Goal: Book appointment/travel/reservation

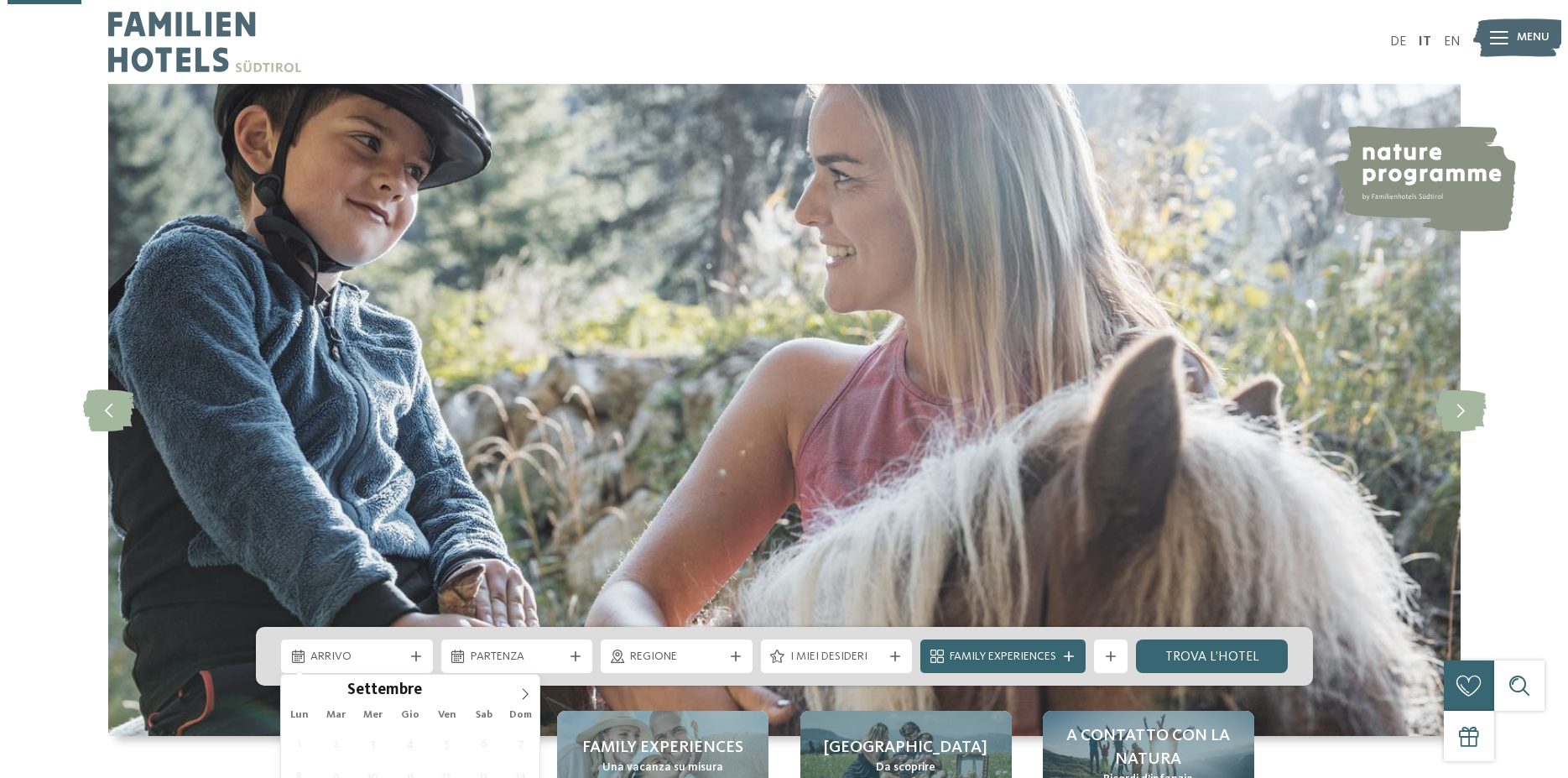
scroll to position [342, 0]
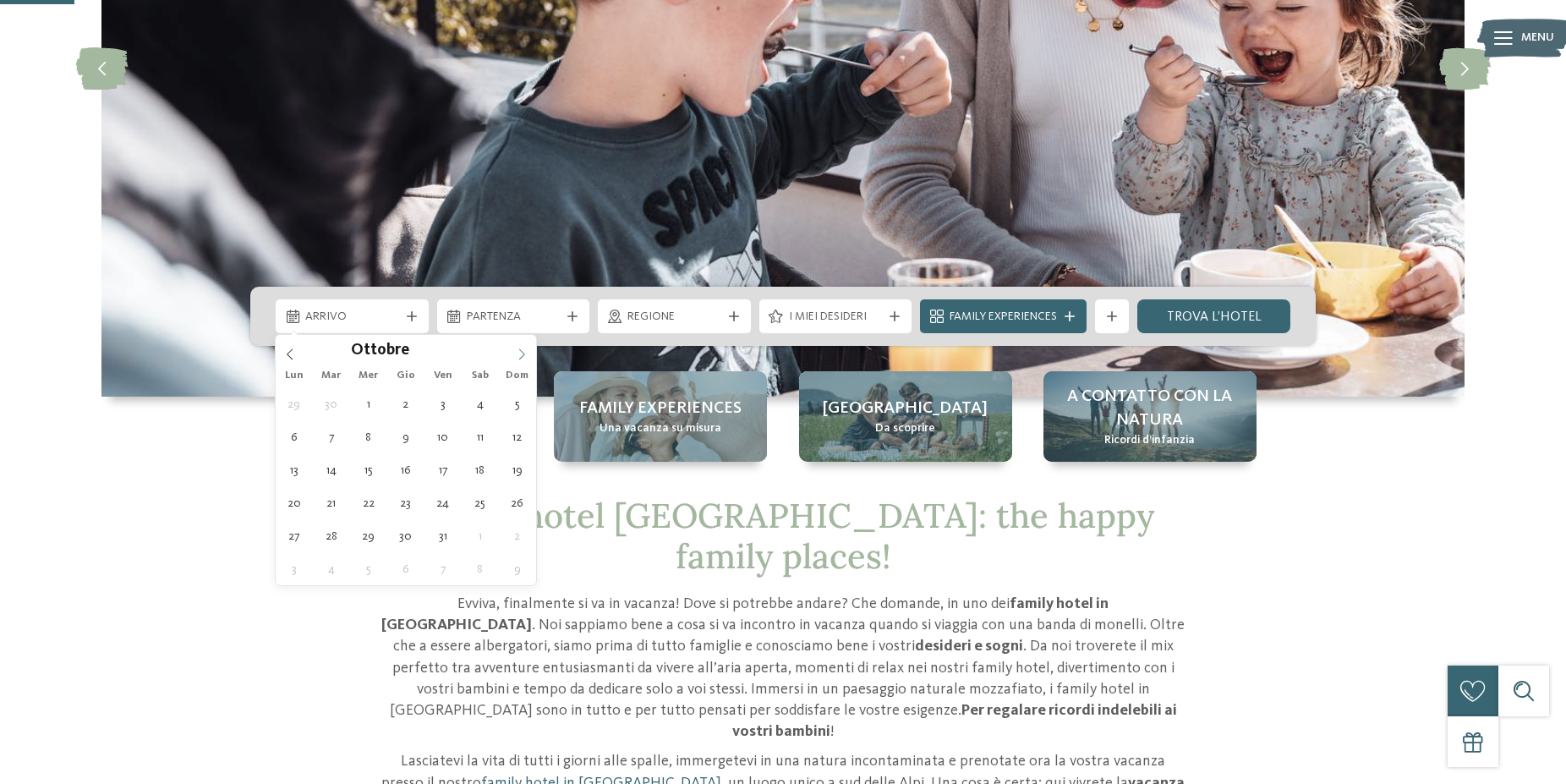
click at [516, 351] on icon at bounding box center [521, 354] width 12 height 12
type div "03.10.2025"
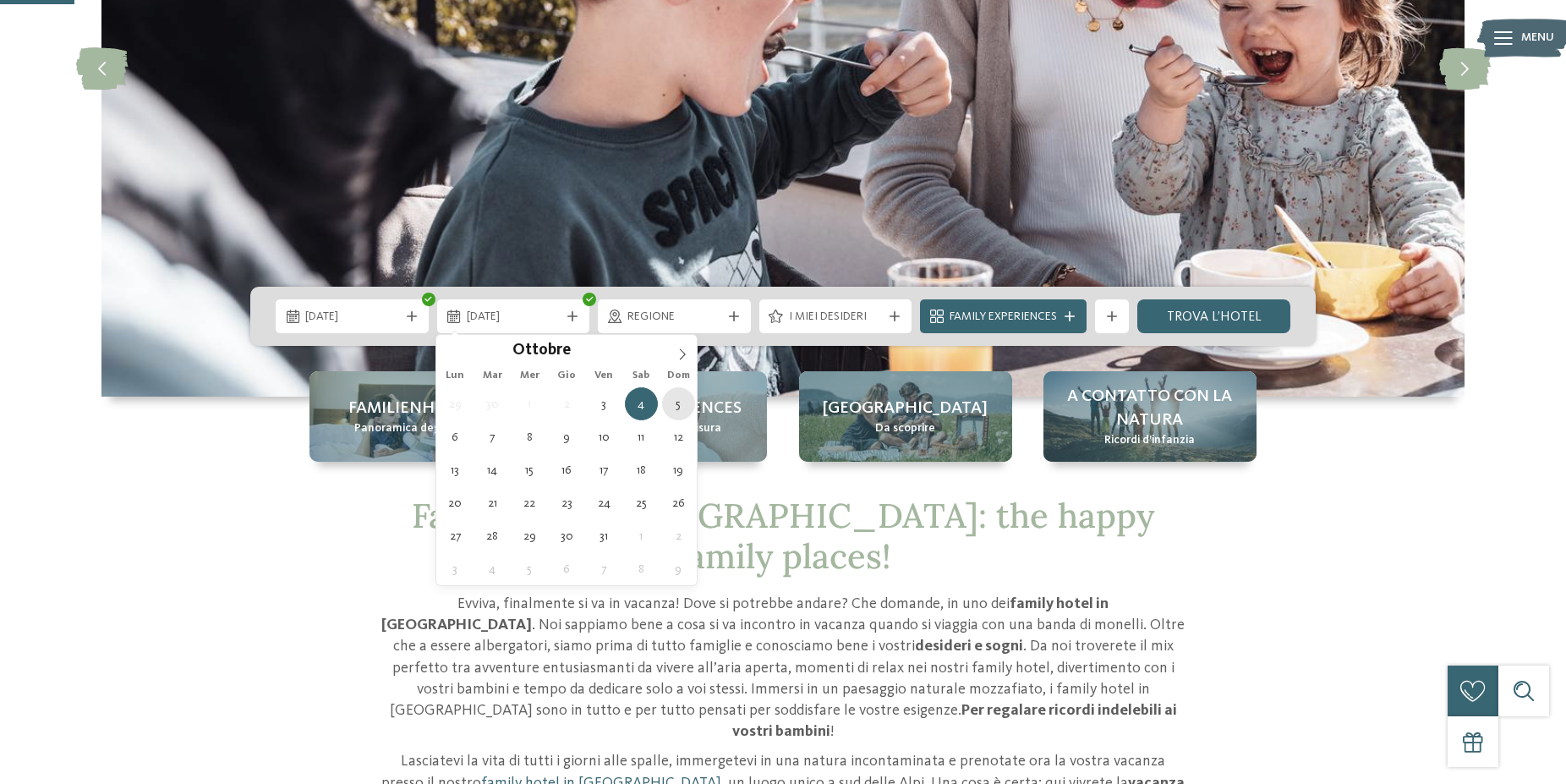
type div "05.10.2025"
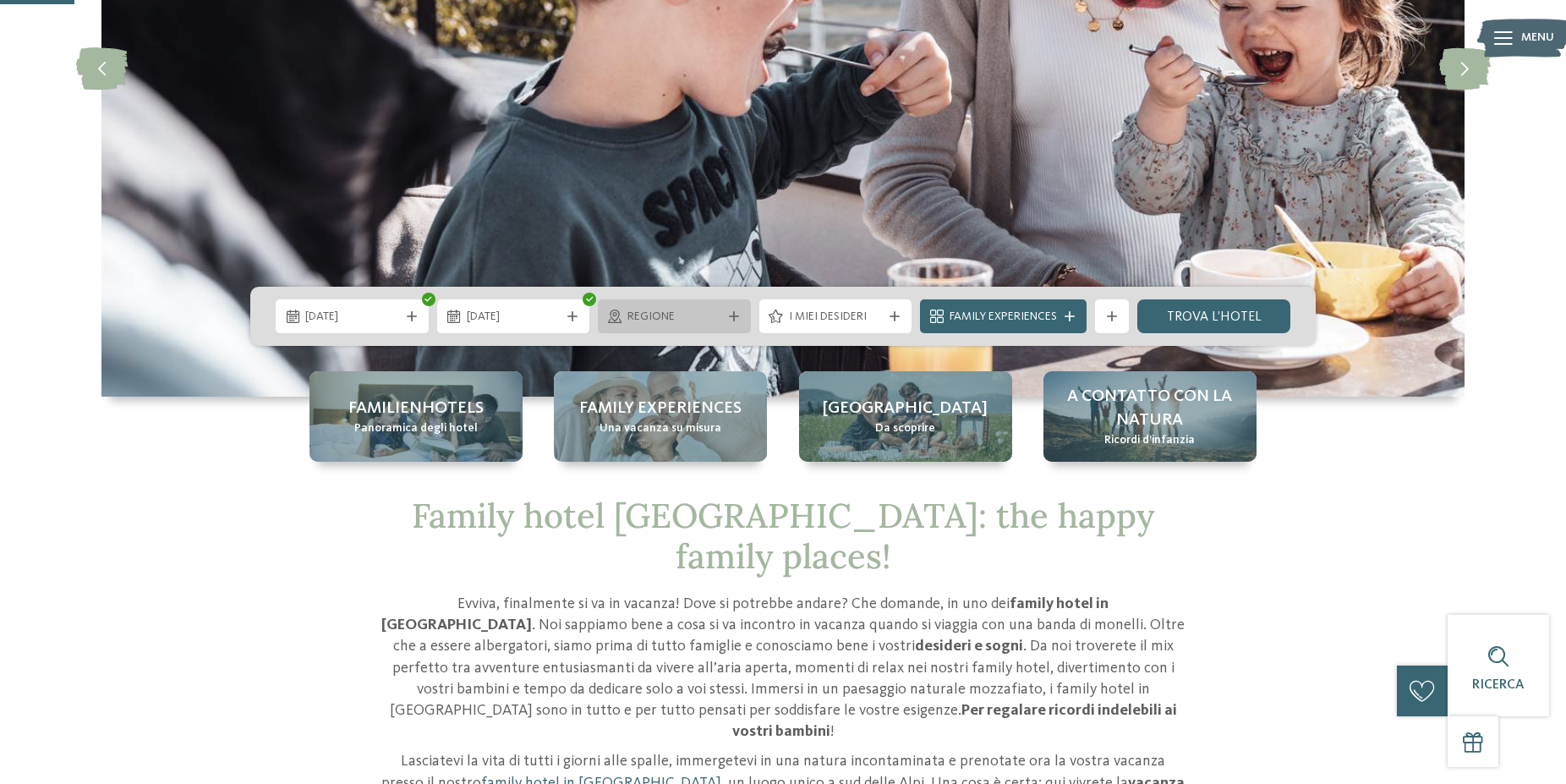
click at [690, 323] on span "Regione" at bounding box center [674, 317] width 94 height 17
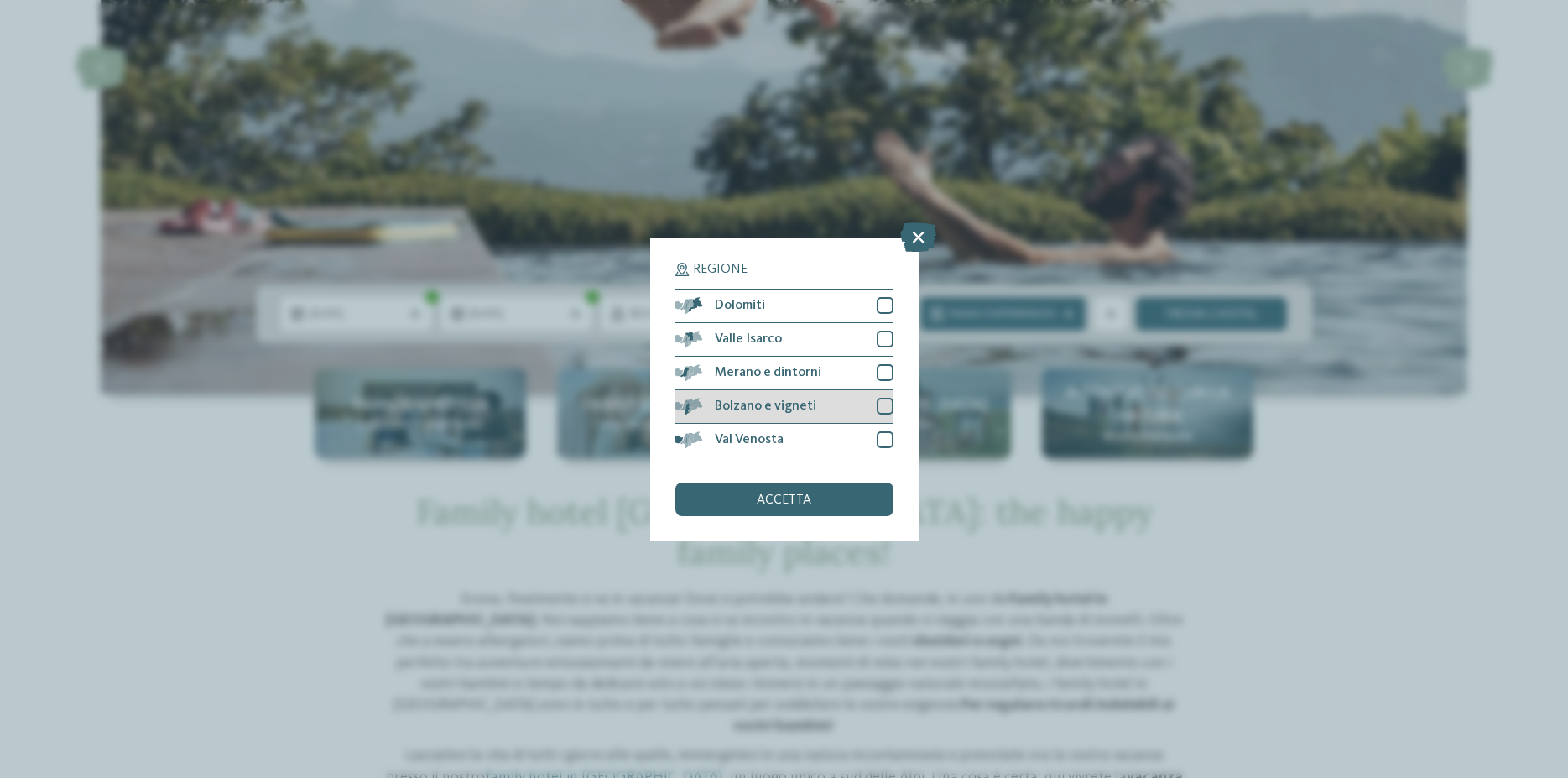
click at [887, 409] on div at bounding box center [885, 406] width 17 height 17
click at [781, 507] on div "accetta" at bounding box center [784, 500] width 218 height 34
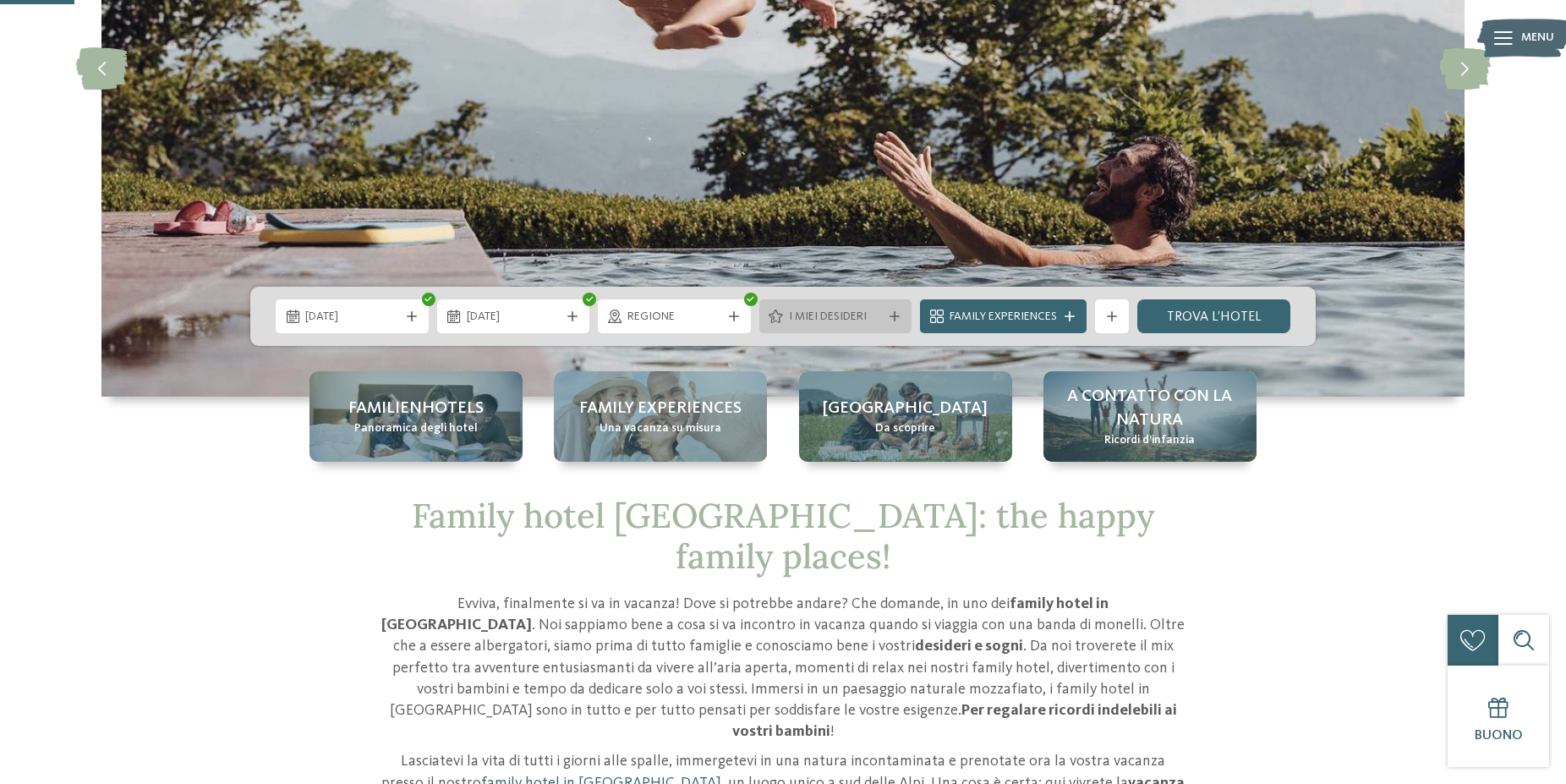
click at [843, 322] on span "I miei desideri" at bounding box center [836, 317] width 94 height 17
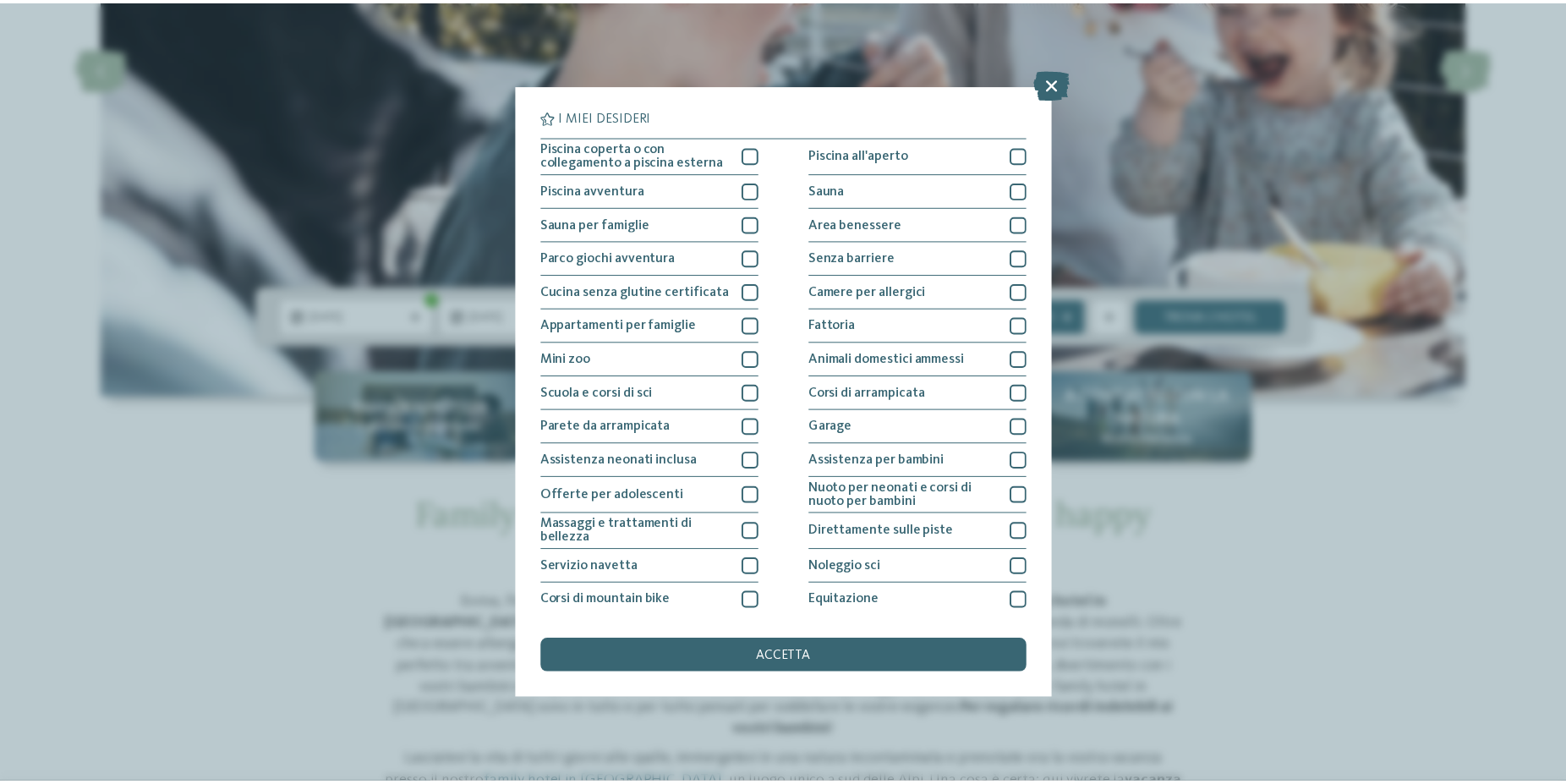
scroll to position [105, 0]
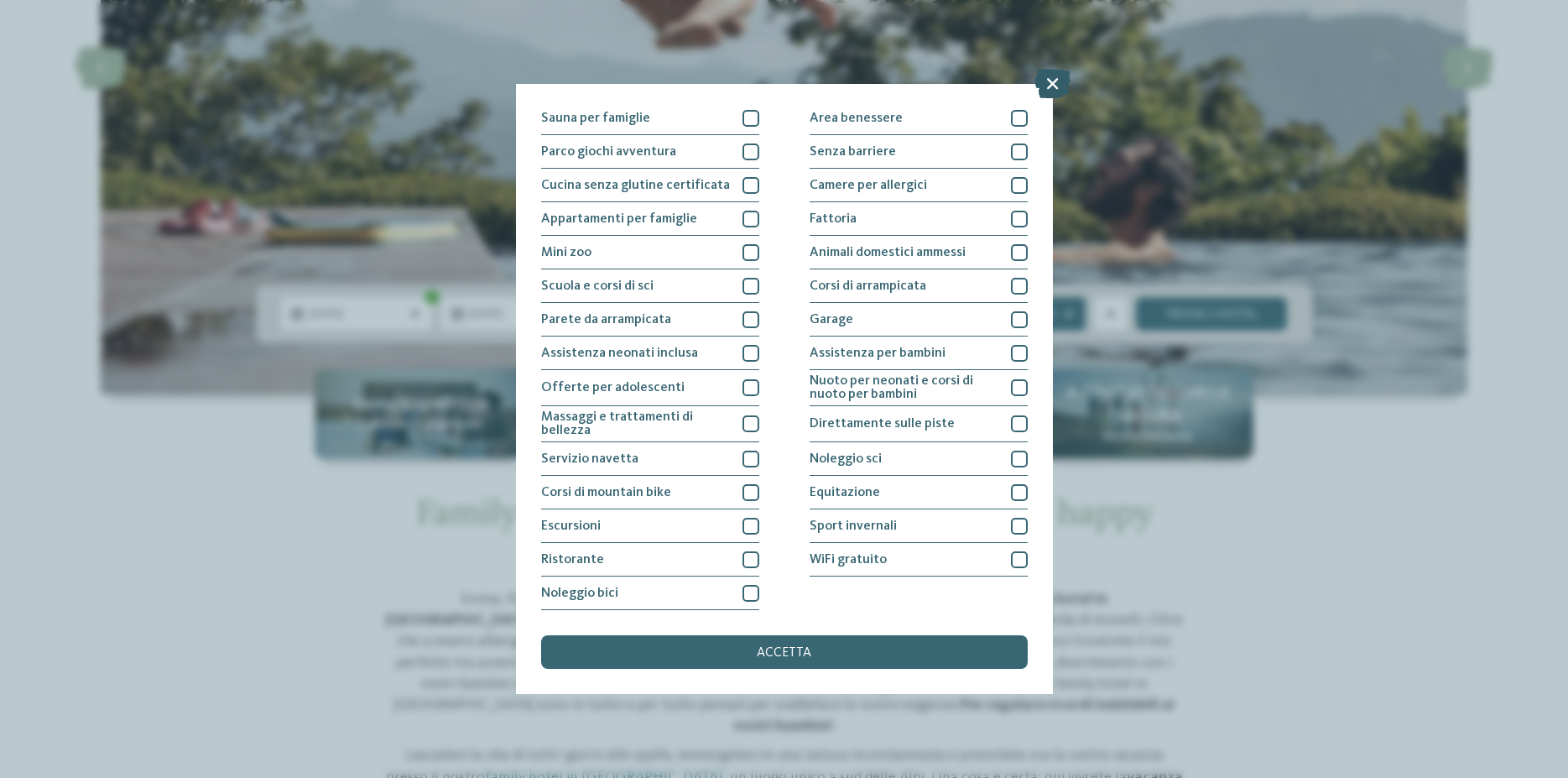
click at [1050, 82] on icon at bounding box center [1052, 83] width 36 height 29
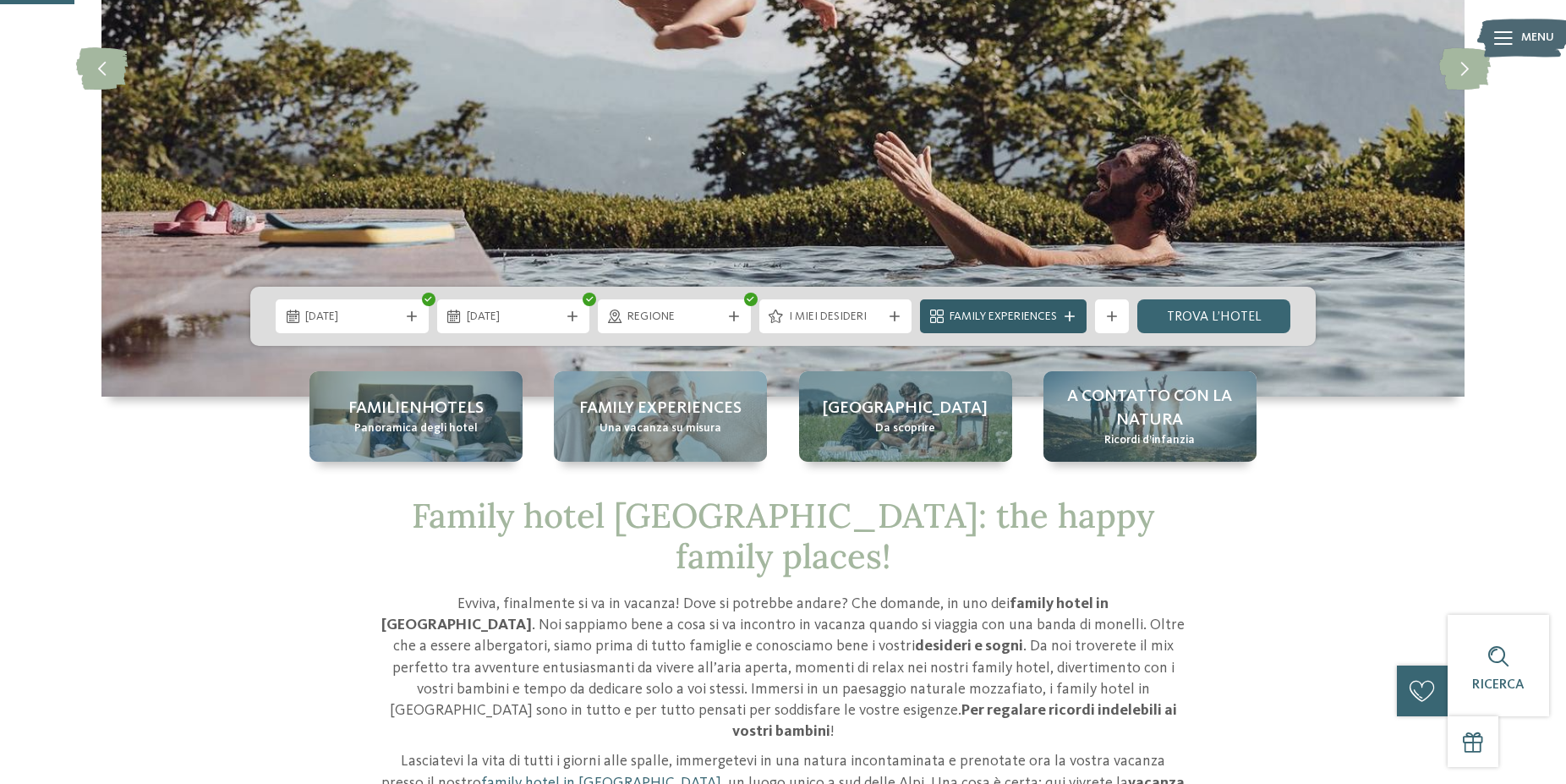
click at [1068, 317] on icon at bounding box center [1070, 316] width 10 height 10
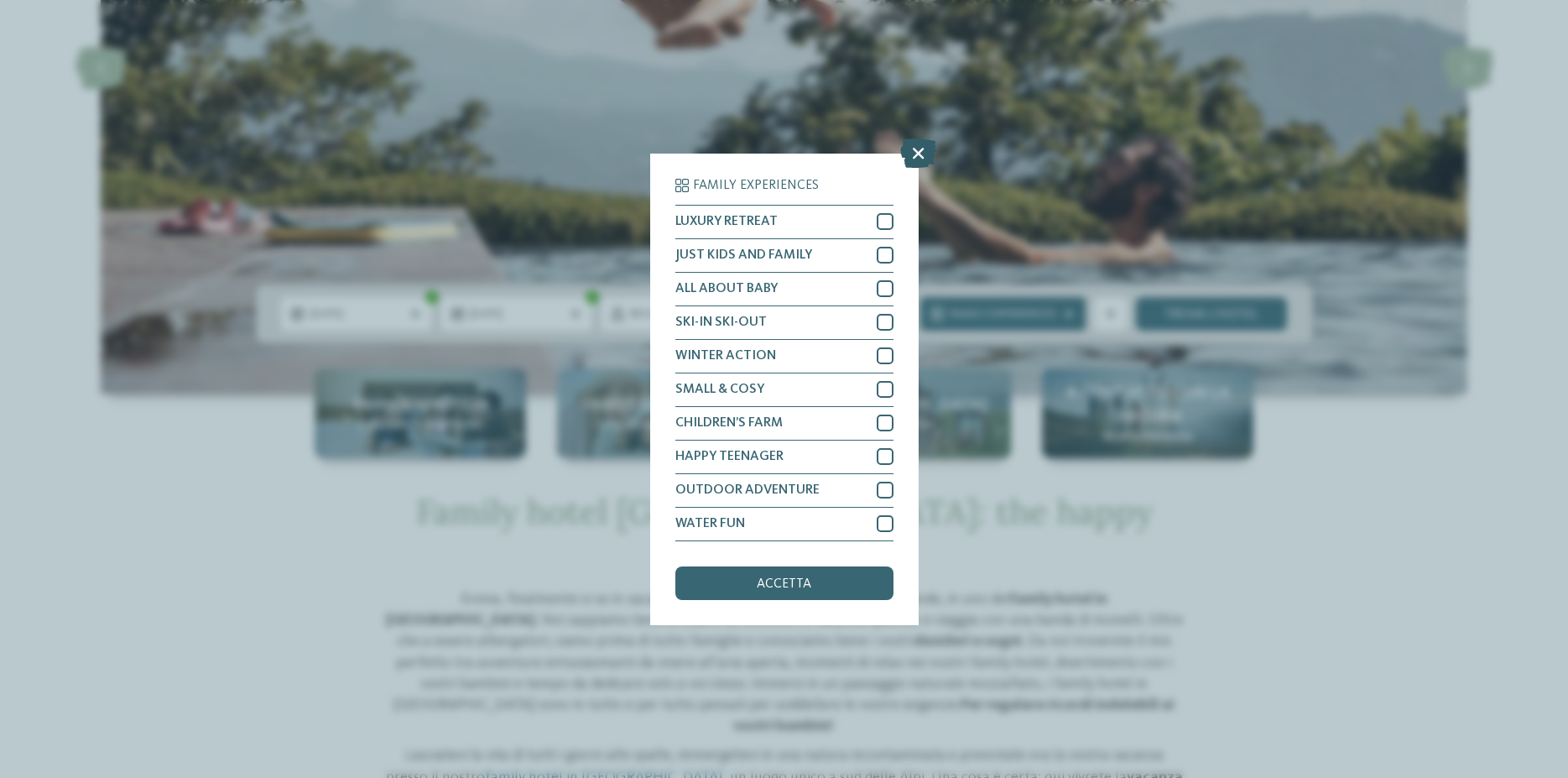
click at [922, 155] on icon at bounding box center [918, 152] width 36 height 29
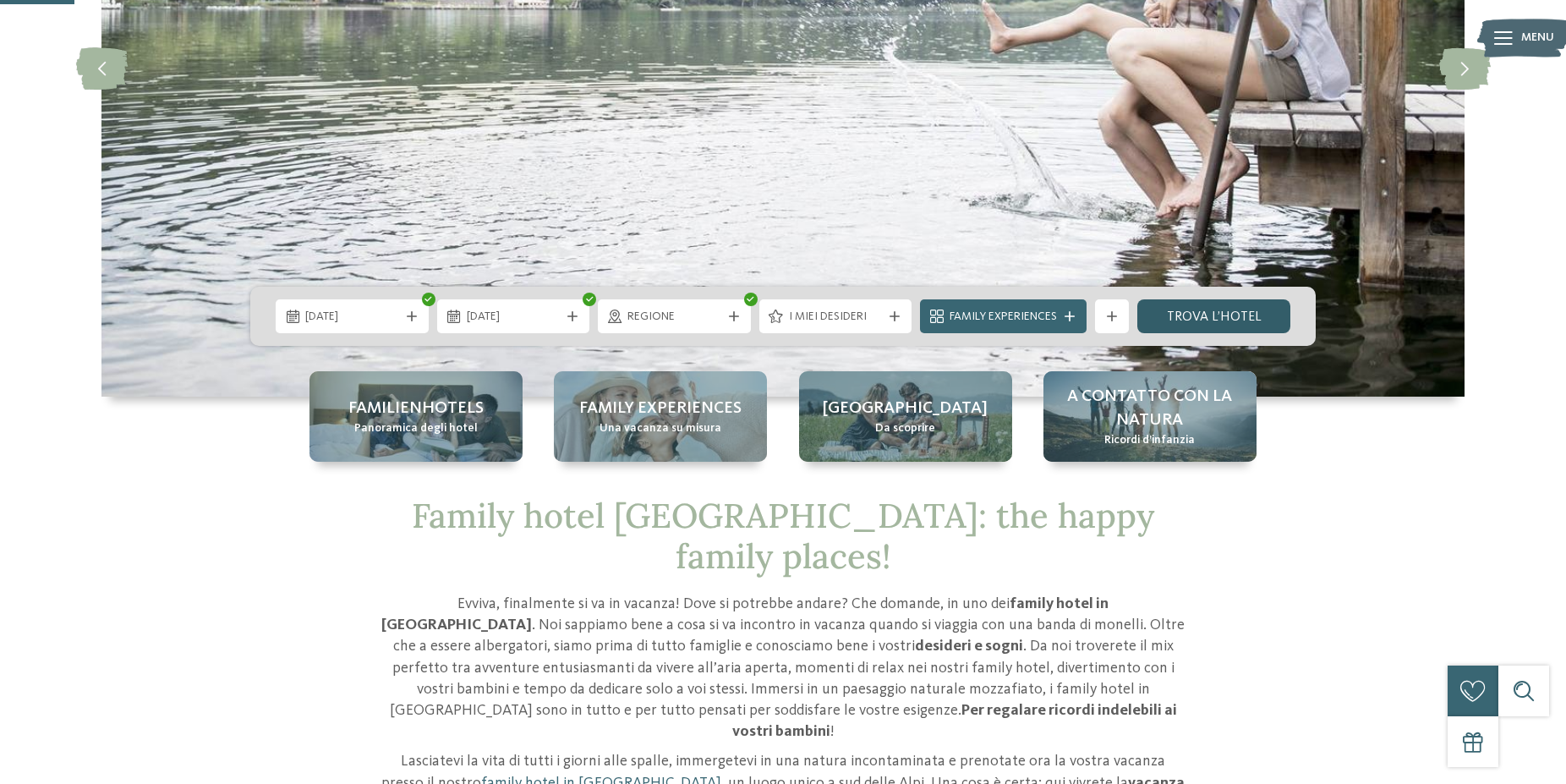
click at [1182, 318] on link "trova l’hotel" at bounding box center [1214, 316] width 153 height 34
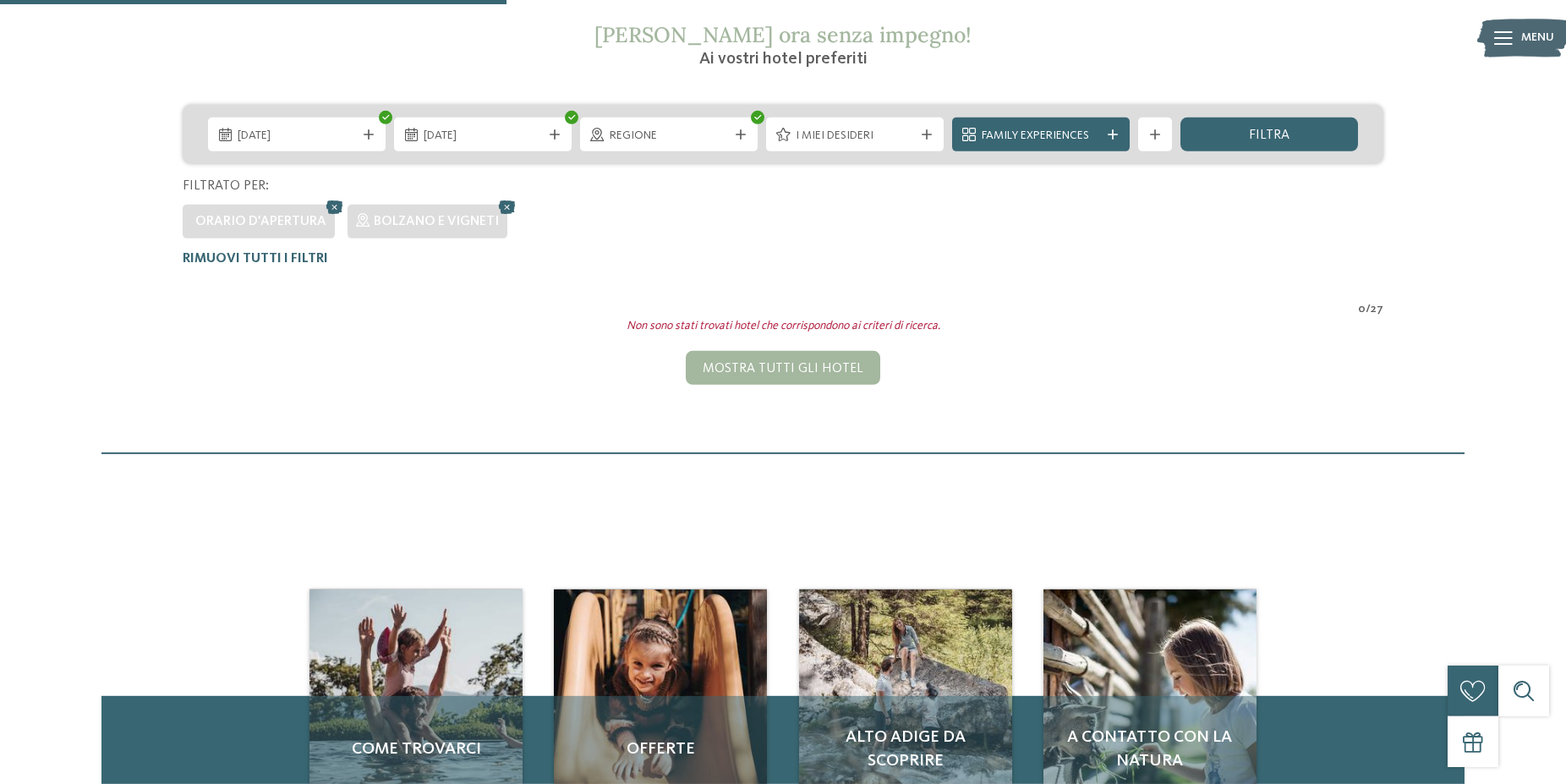
scroll to position [296, 0]
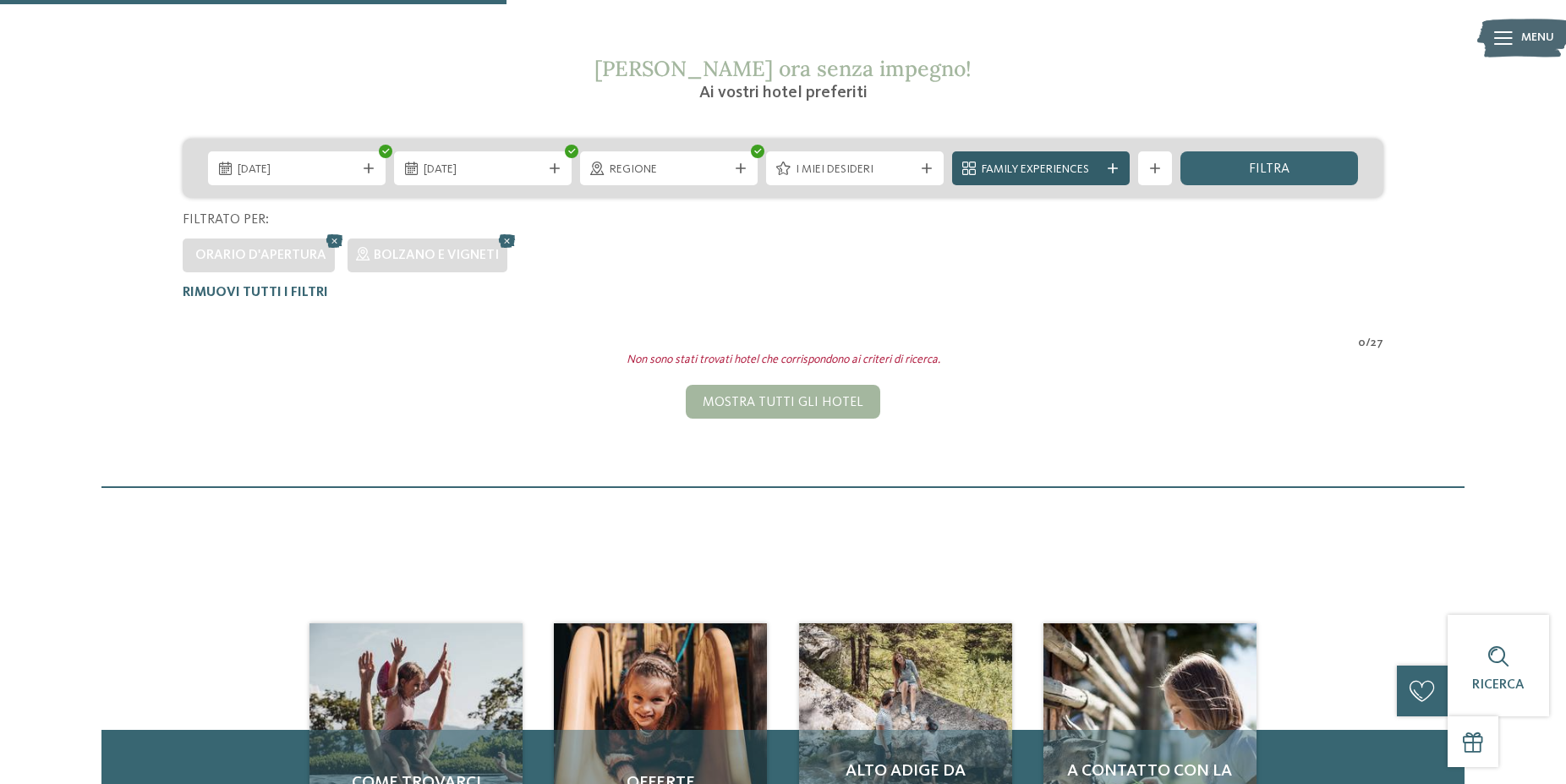
click at [1030, 160] on div "Family Experiences" at bounding box center [1041, 170] width 127 height 19
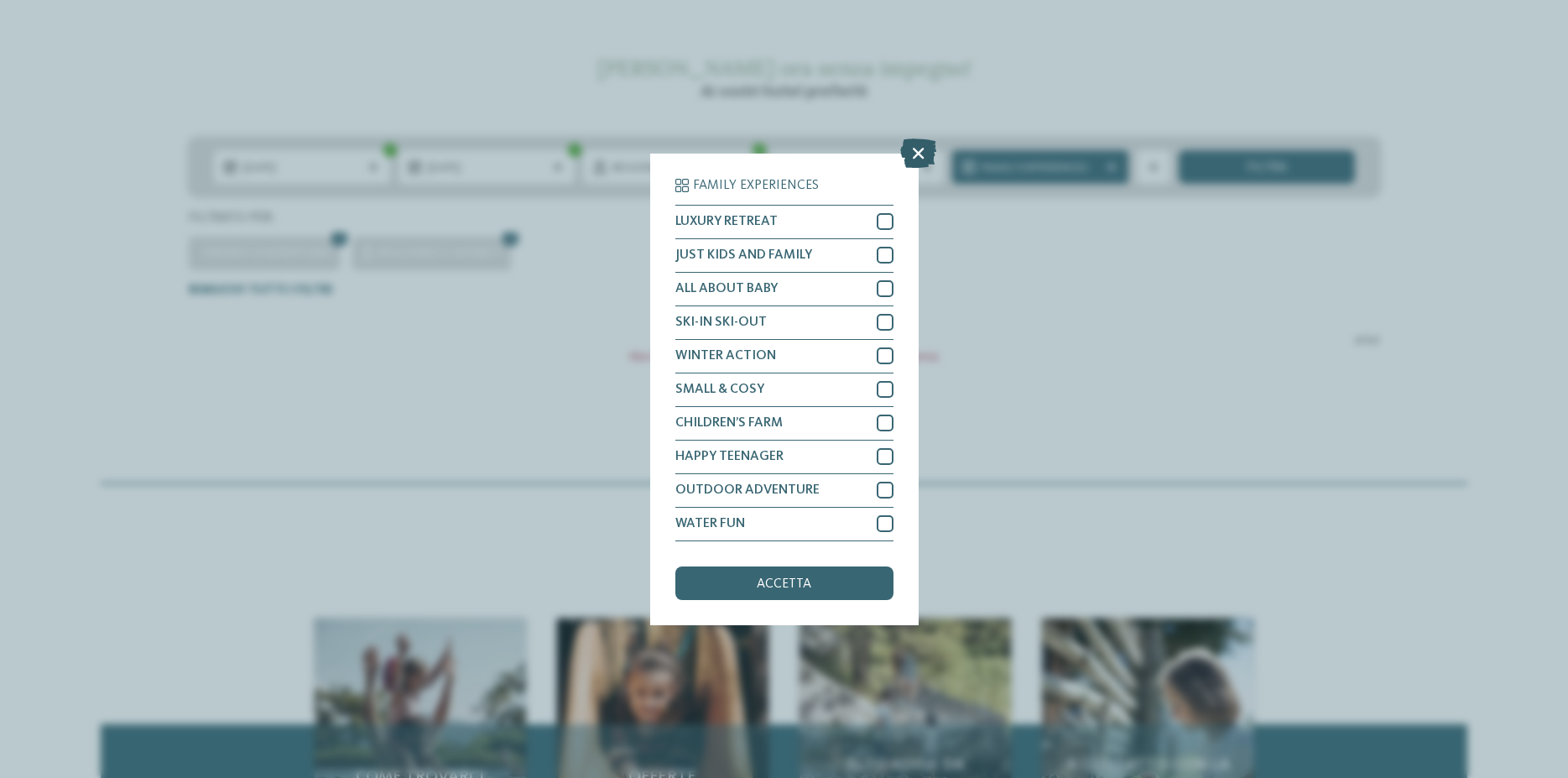
click at [912, 154] on icon at bounding box center [918, 152] width 36 height 29
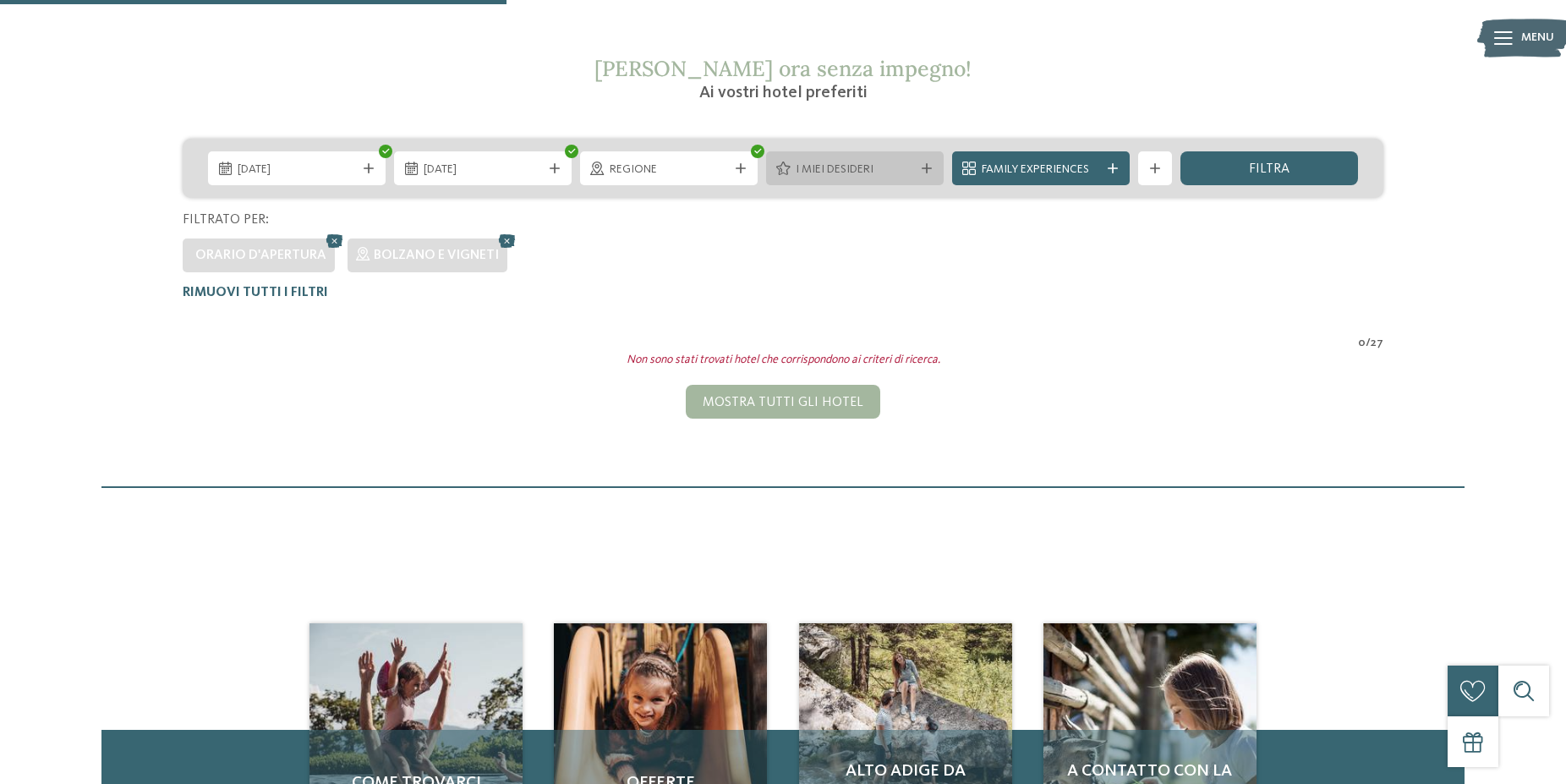
click at [850, 177] on span "I miei desideri" at bounding box center [855, 170] width 119 height 17
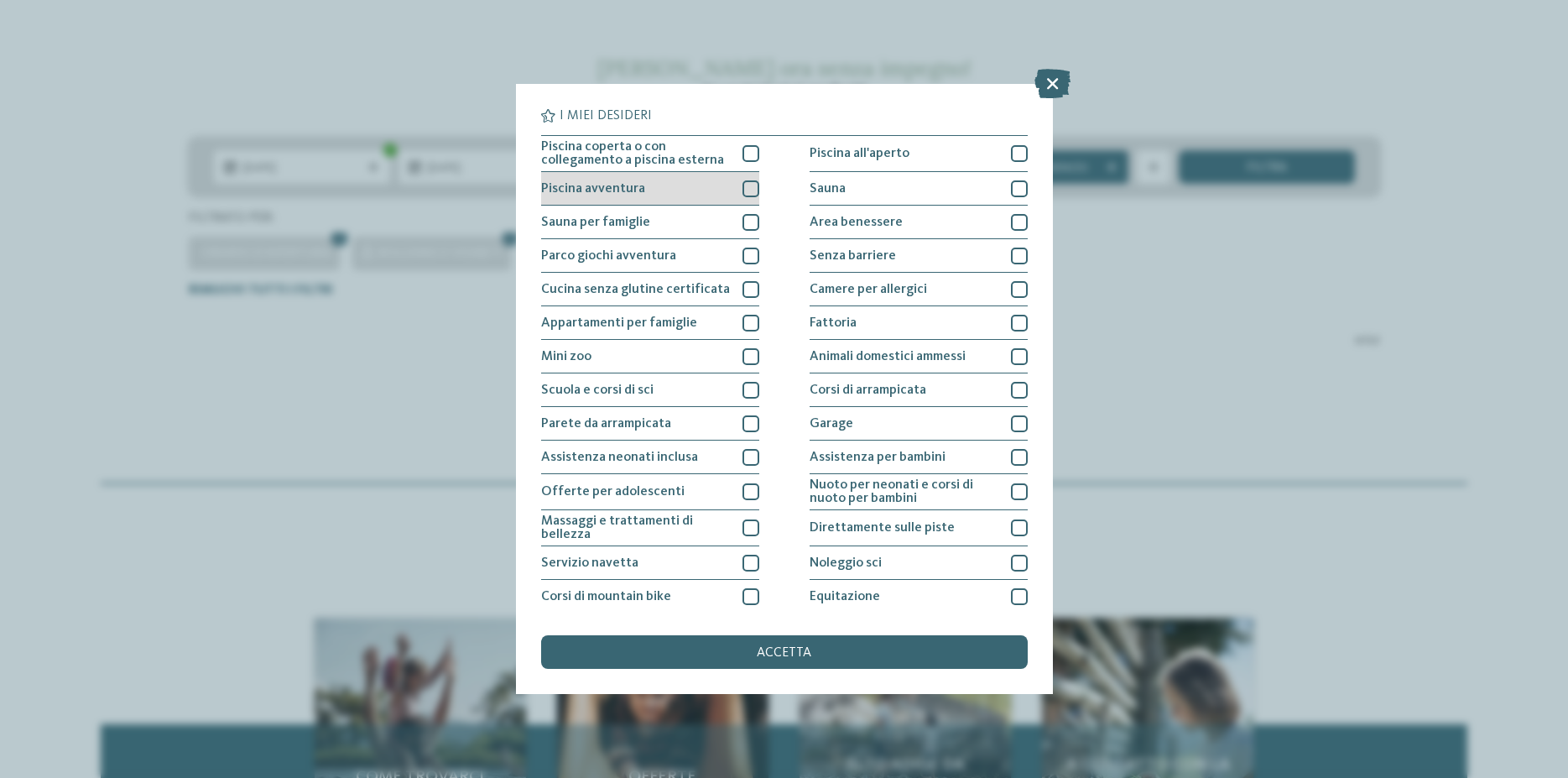
click at [753, 188] on div at bounding box center [751, 188] width 17 height 17
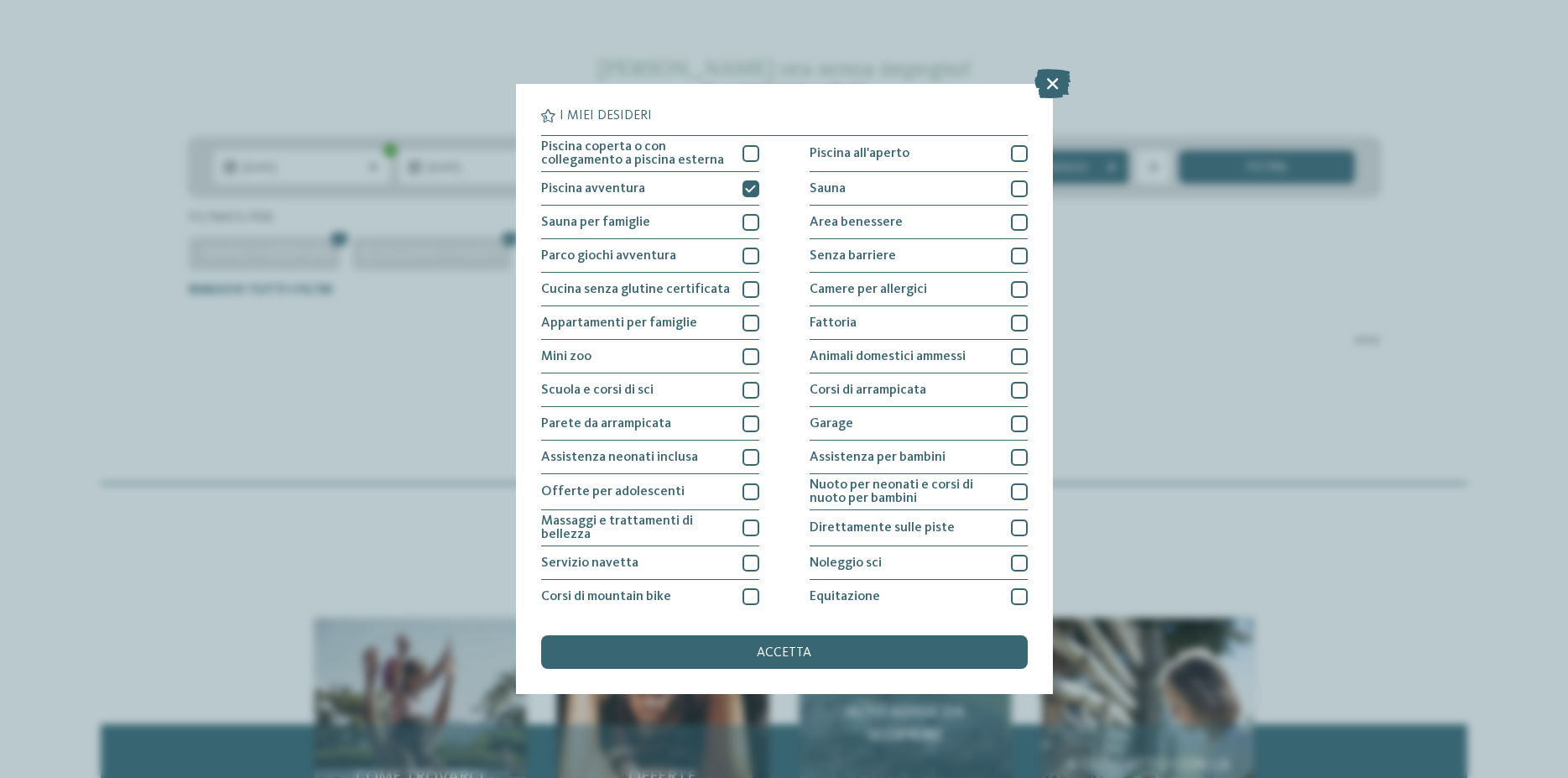
click at [797, 659] on div "accetta" at bounding box center [784, 652] width 487 height 34
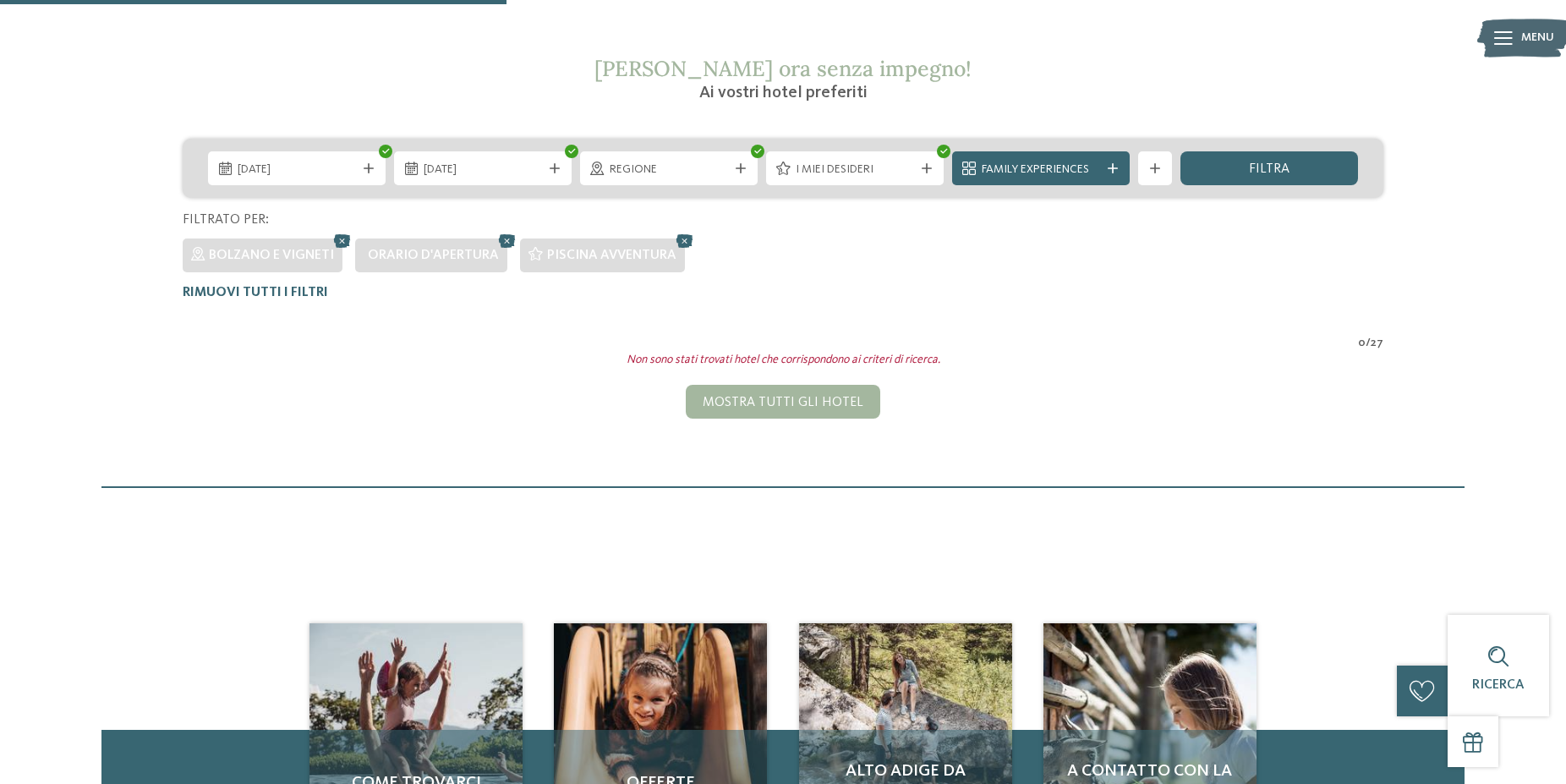
click at [402, 258] on span "Orario d'apertura" at bounding box center [433, 255] width 131 height 14
click at [503, 242] on icon at bounding box center [508, 241] width 25 height 22
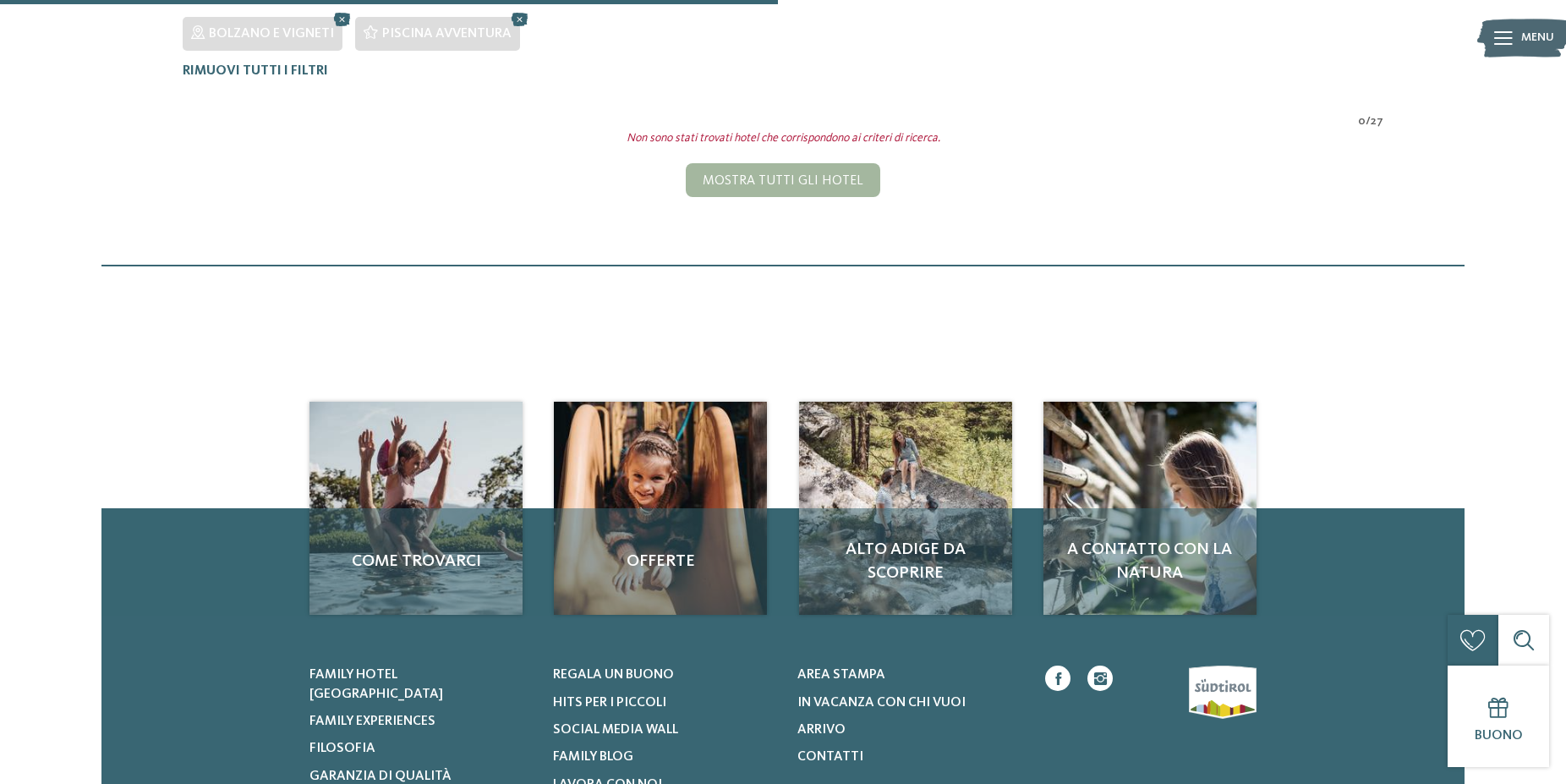
scroll to position [554, 0]
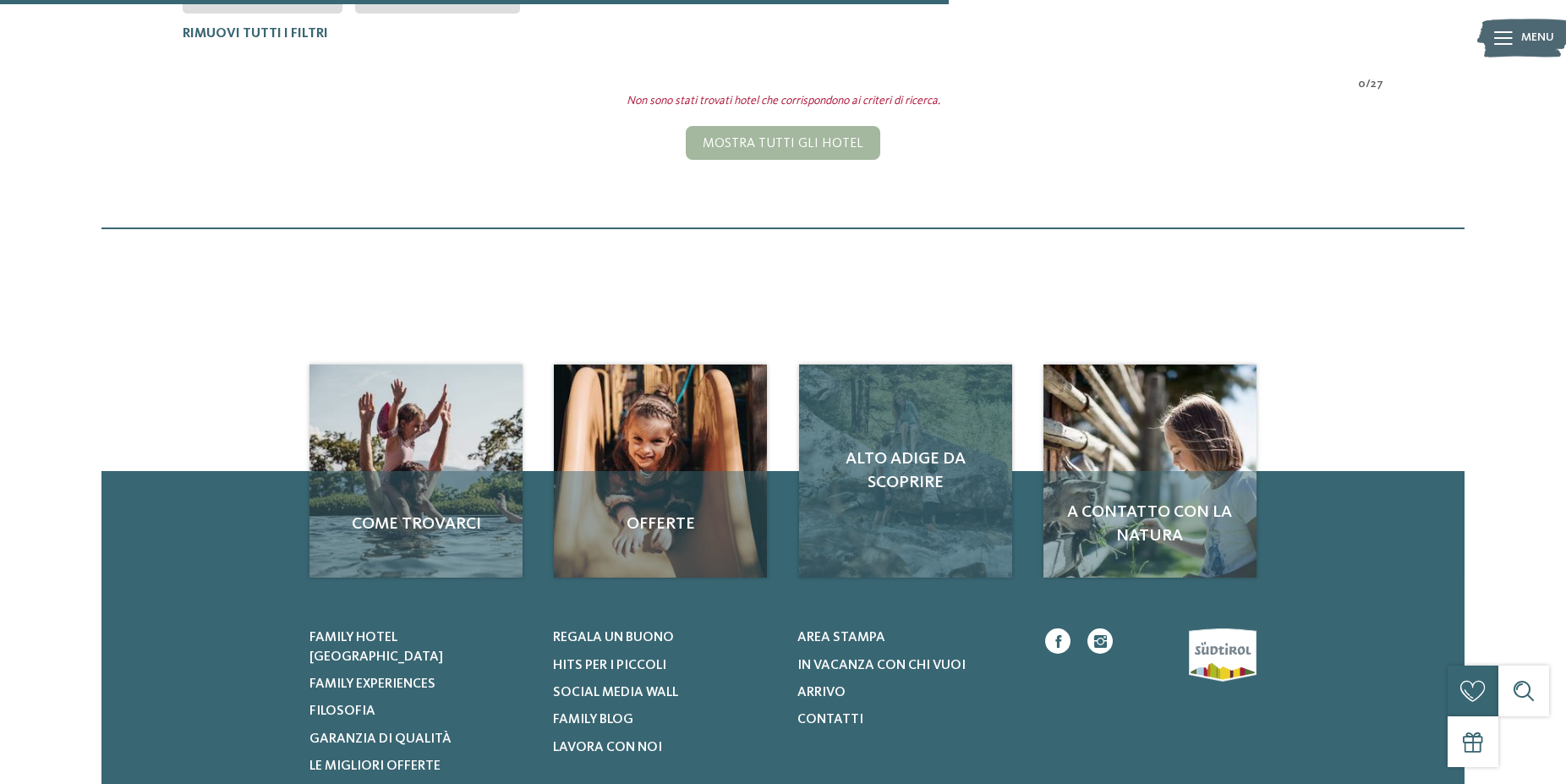
click at [904, 481] on span "Alto Adige da scoprire" at bounding box center [906, 471] width 179 height 47
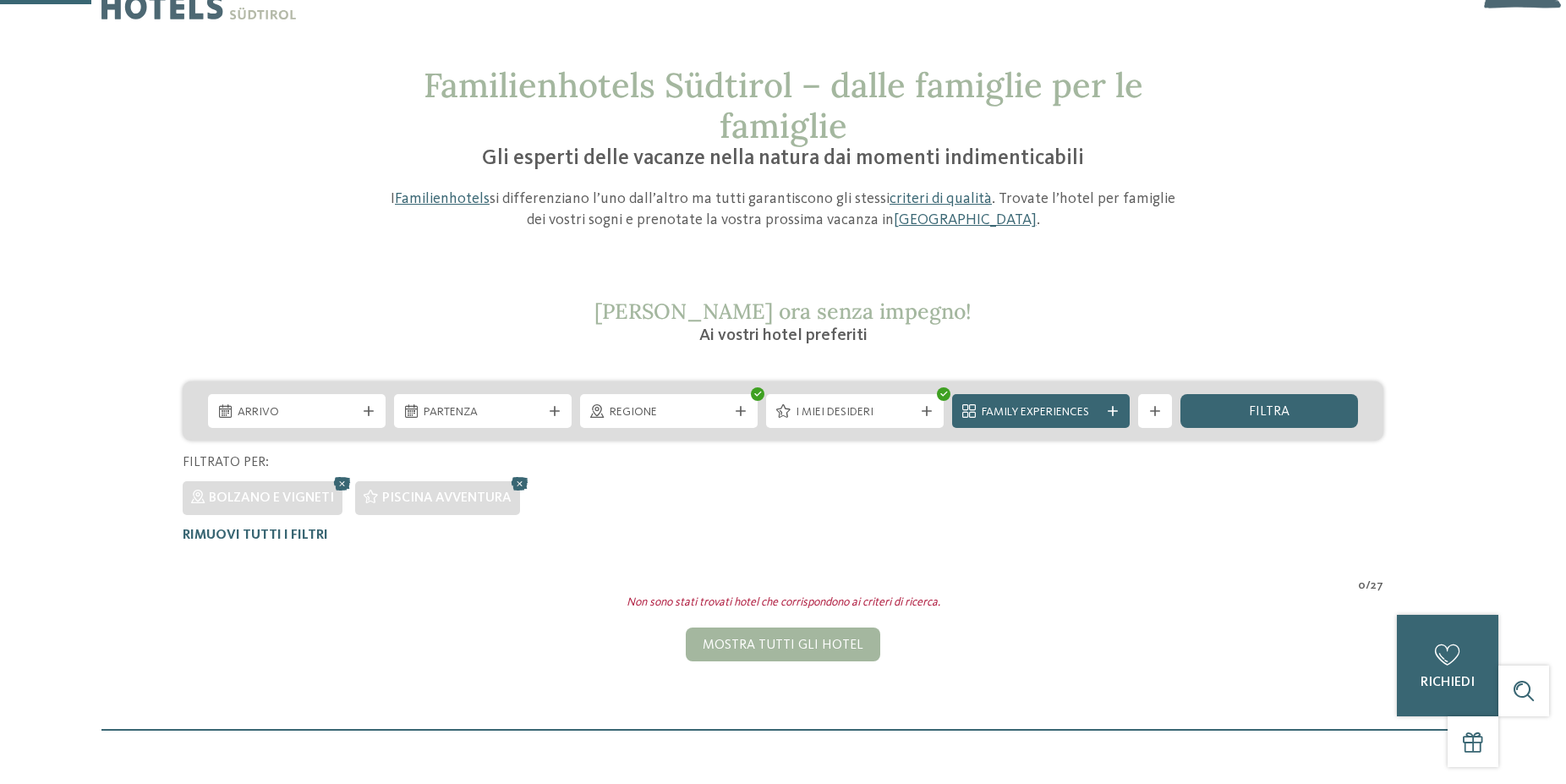
scroll to position [0, 0]
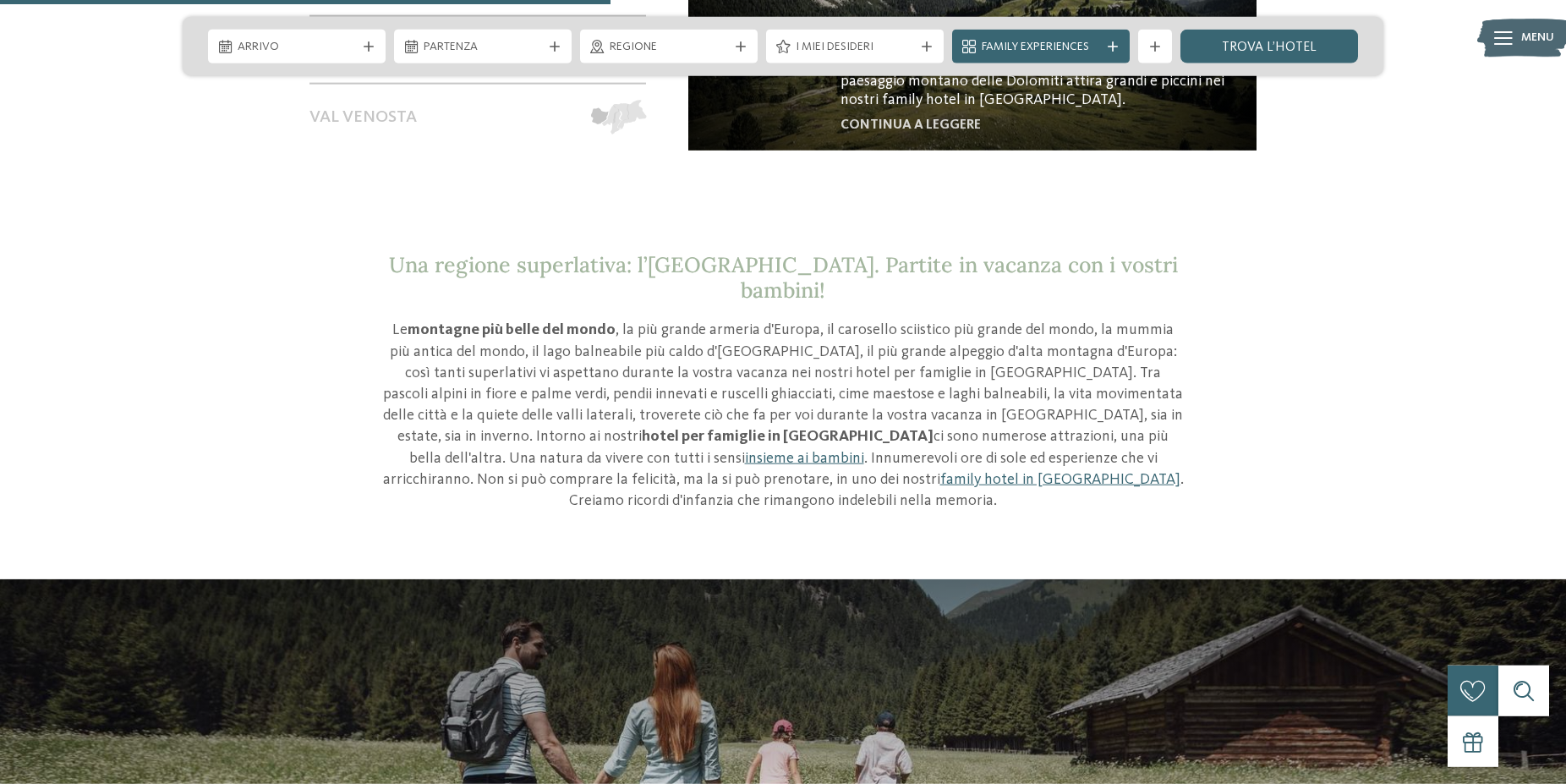
scroll to position [1811, 0]
